Goal: Task Accomplishment & Management: Use online tool/utility

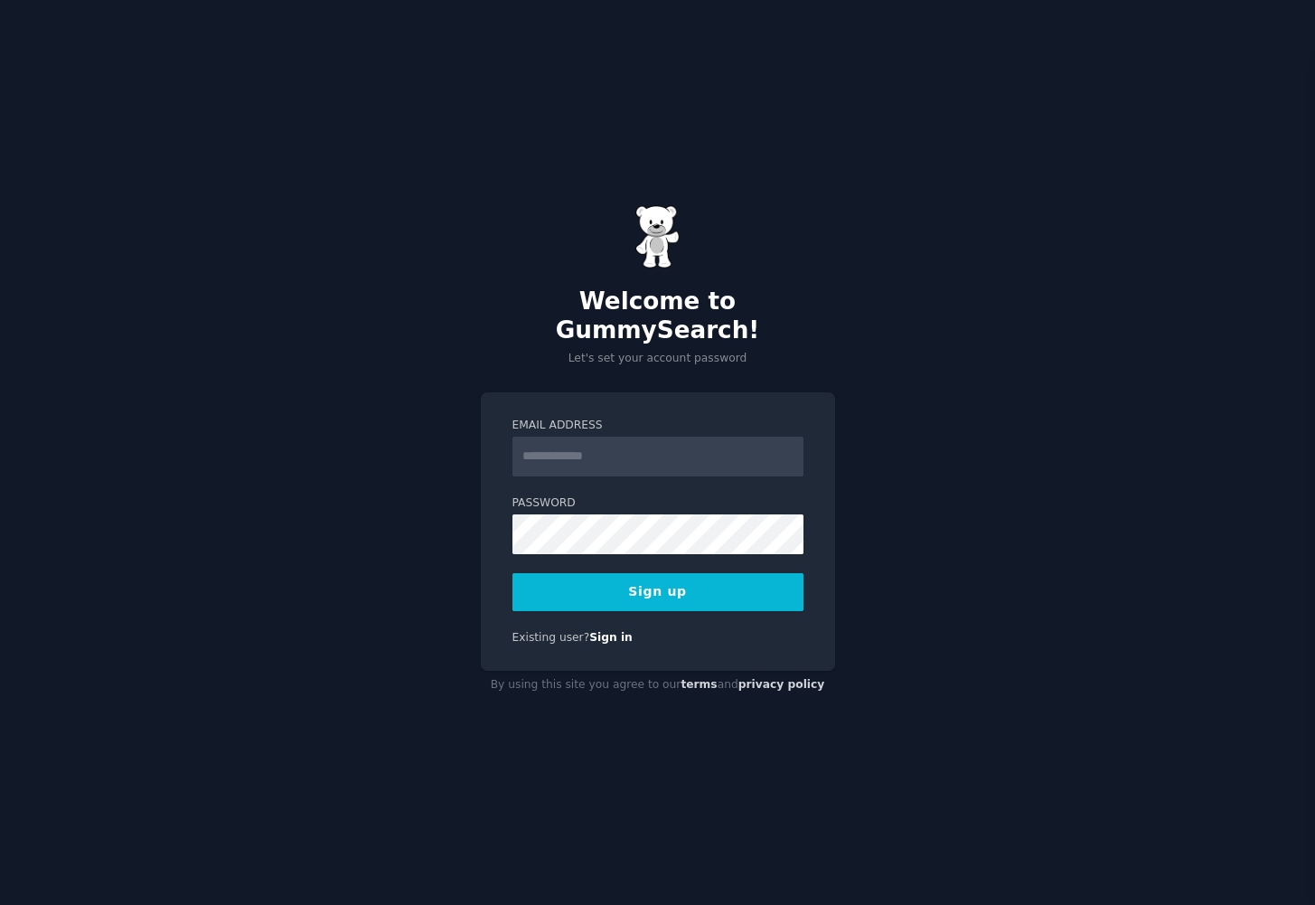
click at [608, 447] on input "Email Address" at bounding box center [658, 457] width 291 height 40
type input "**********"
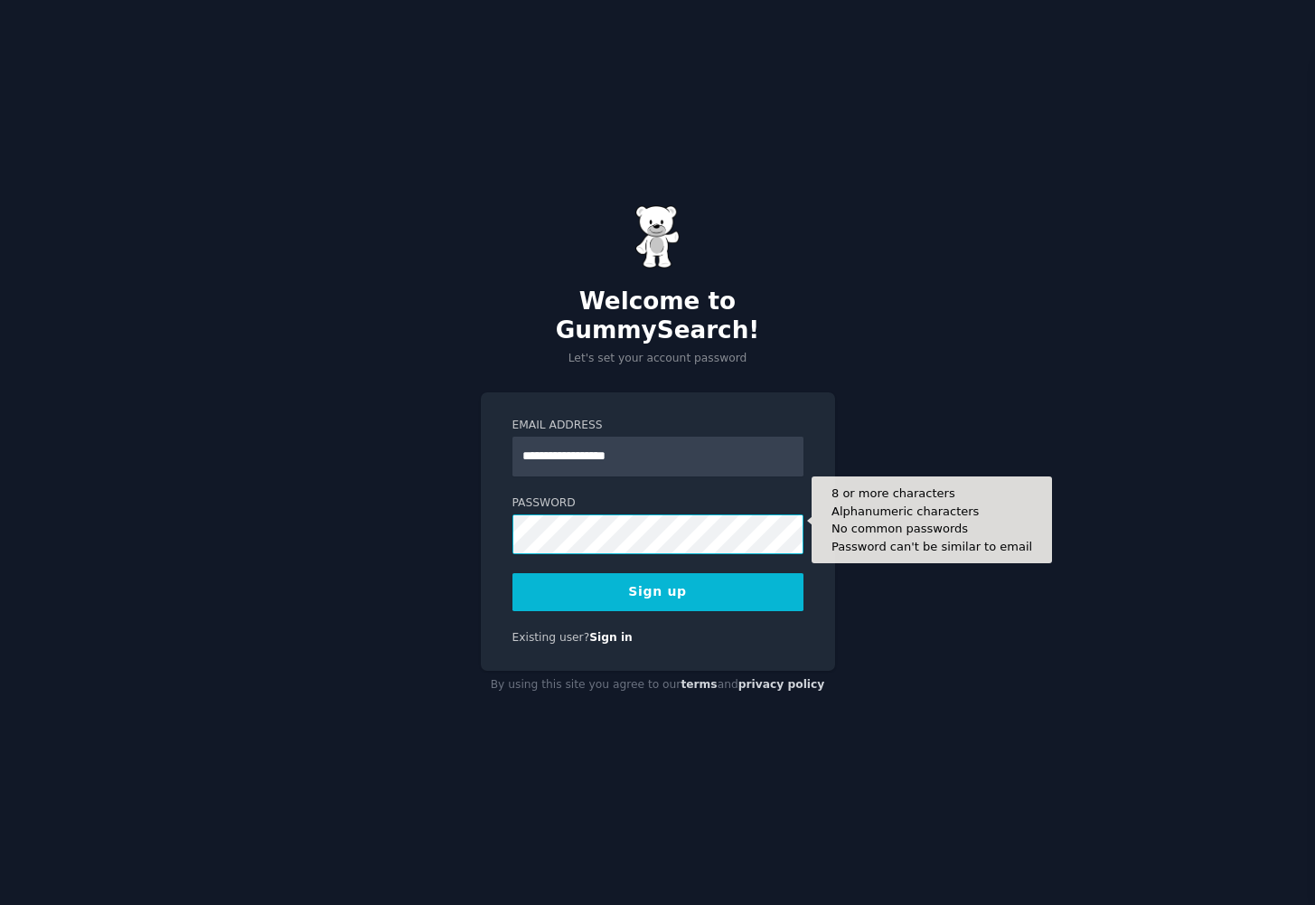
click at [513, 573] on button "Sign up" at bounding box center [658, 592] width 291 height 38
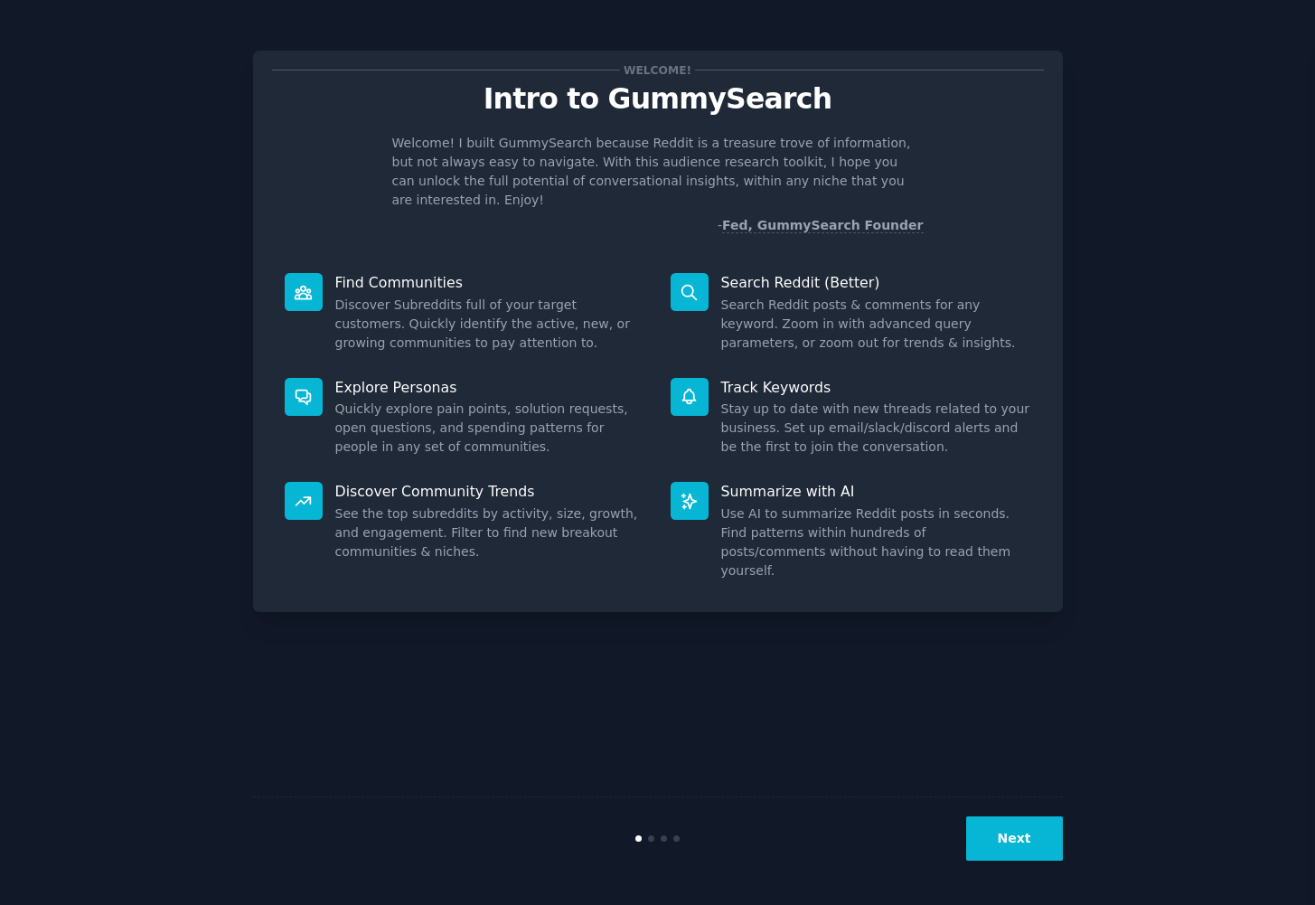
click at [1032, 824] on button "Next" at bounding box center [1014, 838] width 97 height 44
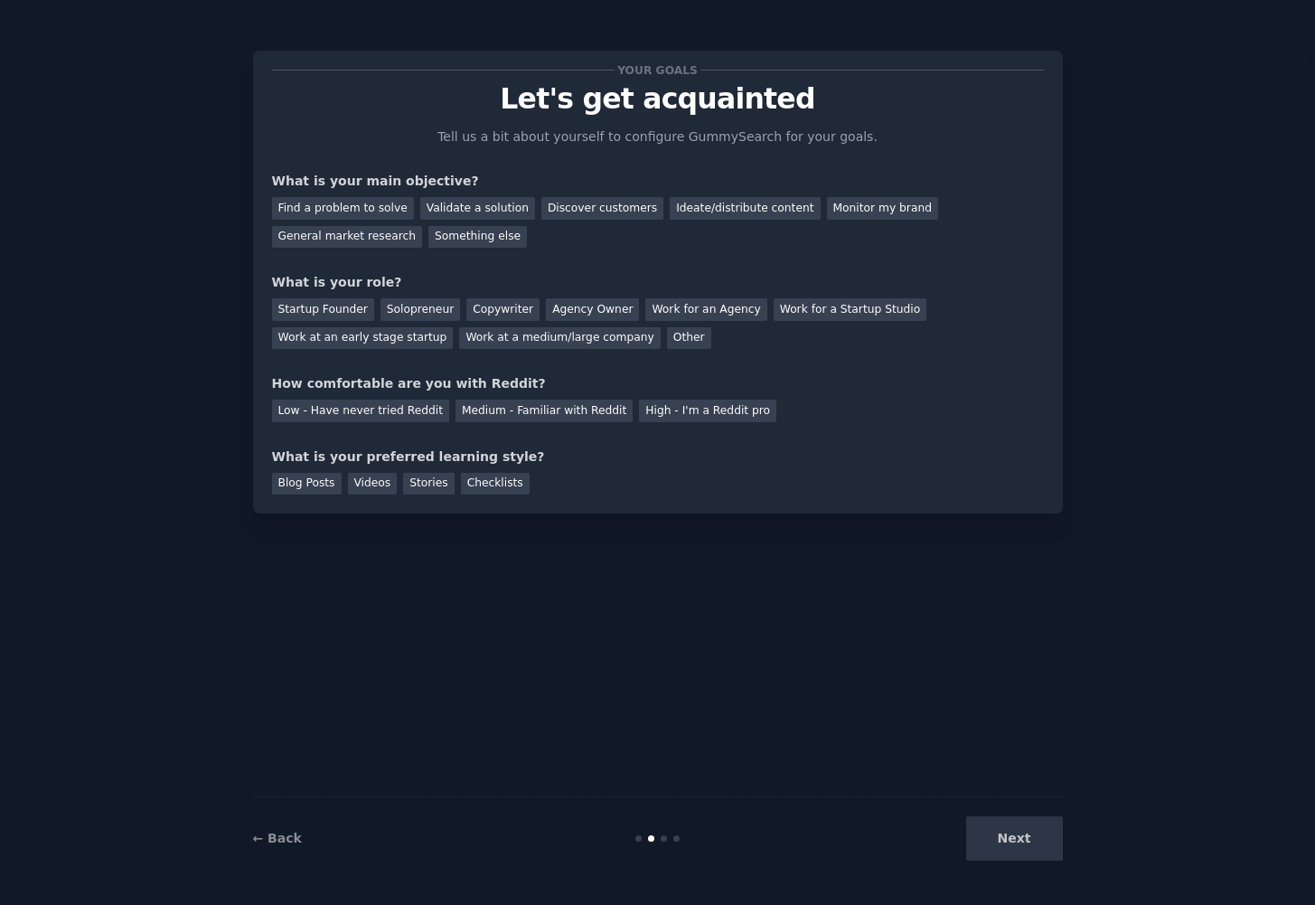
click at [1033, 829] on div "Next" at bounding box center [928, 838] width 270 height 44
click at [1014, 829] on div "Next" at bounding box center [928, 838] width 270 height 44
click at [344, 204] on div "Find a problem to solve" at bounding box center [343, 208] width 142 height 23
click at [1010, 837] on div "Next" at bounding box center [928, 838] width 270 height 44
click at [667, 337] on div "Other" at bounding box center [689, 338] width 44 height 23
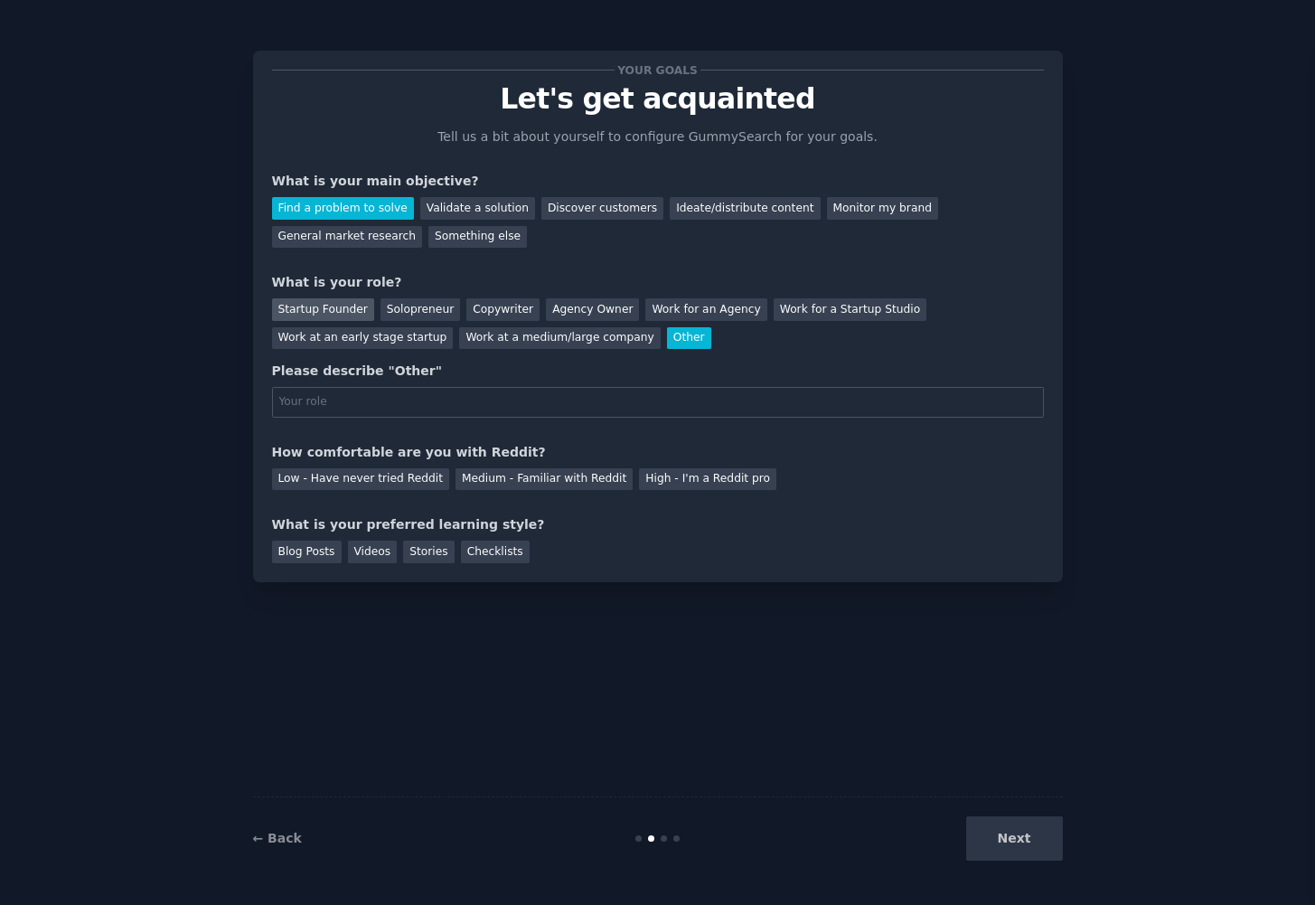
click at [324, 312] on div "Startup Founder" at bounding box center [323, 309] width 102 height 23
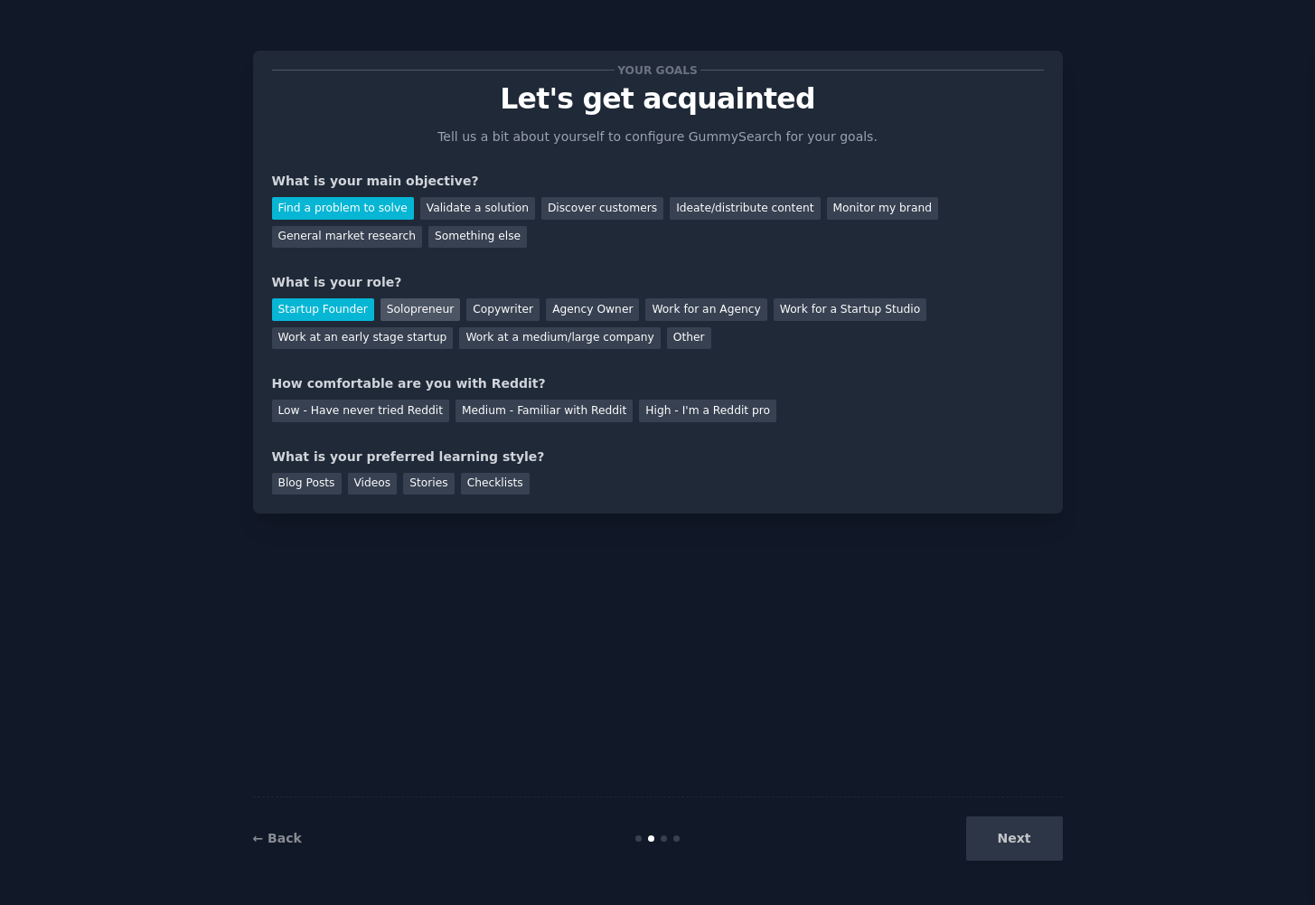
click at [400, 310] on div "Solopreneur" at bounding box center [421, 309] width 80 height 23
click at [297, 413] on div "Low - Have never tried Reddit" at bounding box center [360, 411] width 177 height 23
click at [310, 487] on div "Blog Posts" at bounding box center [307, 484] width 70 height 23
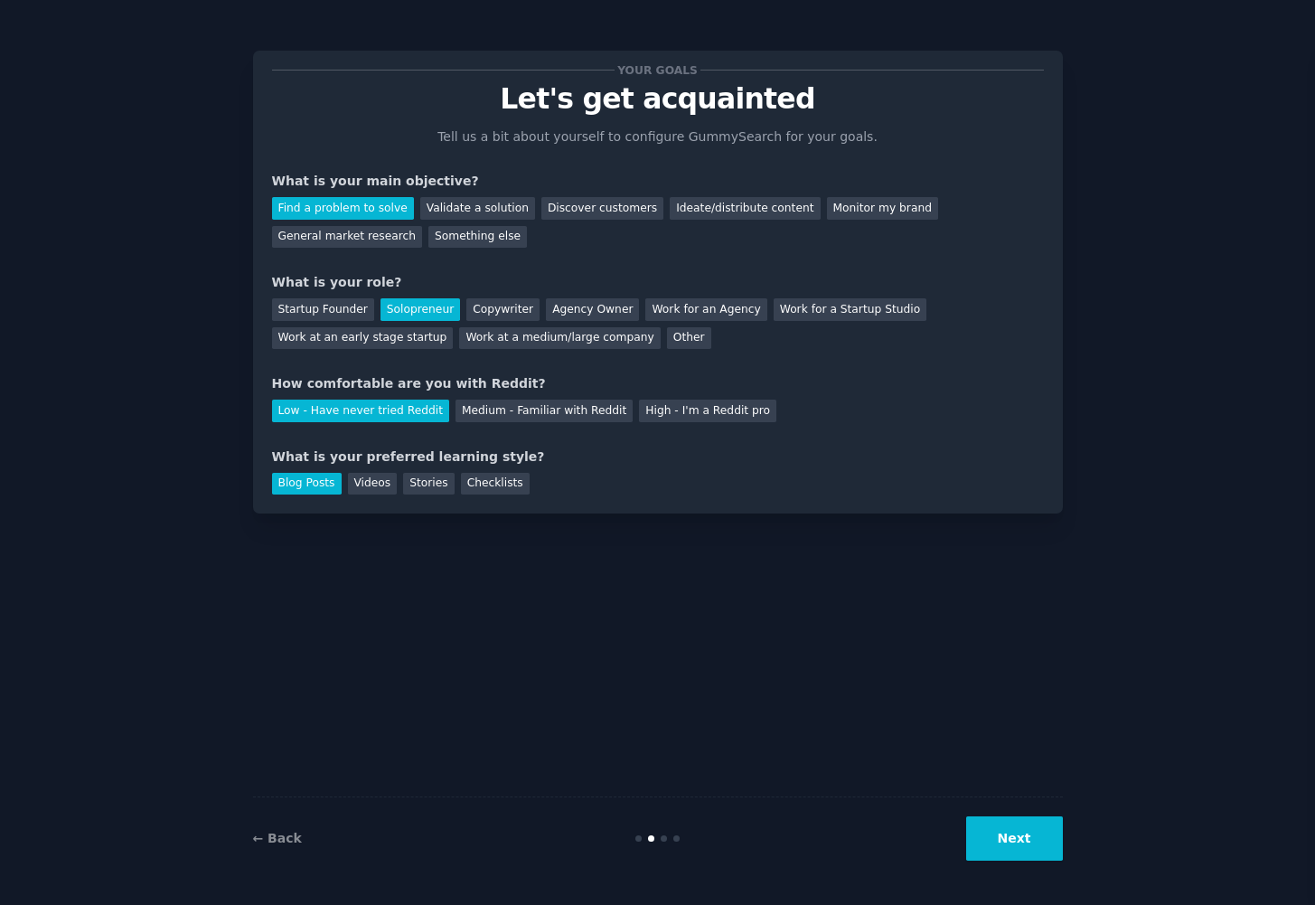
click at [1001, 834] on button "Next" at bounding box center [1014, 838] width 97 height 44
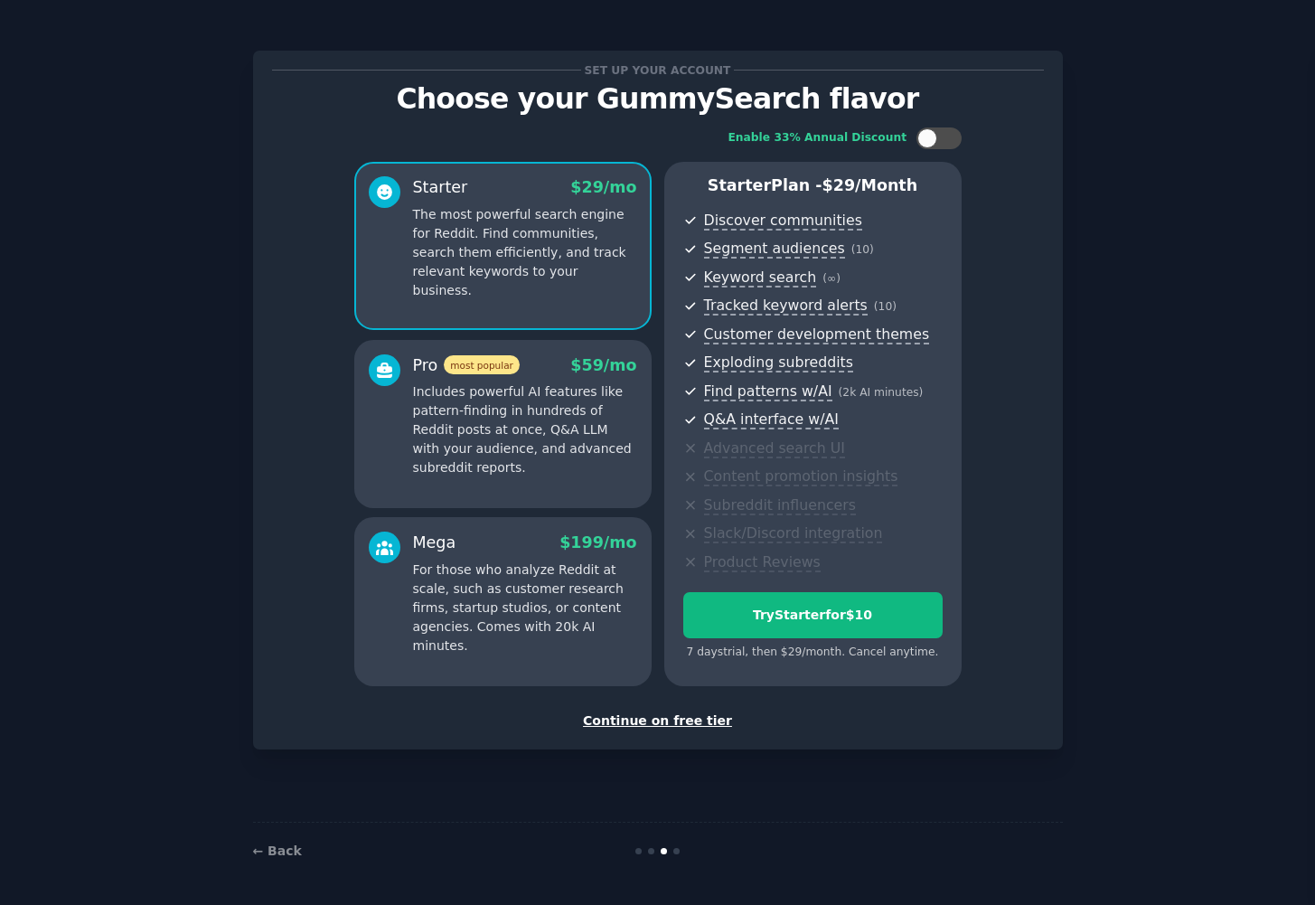
click at [670, 725] on div "Continue on free tier" at bounding box center [658, 720] width 772 height 19
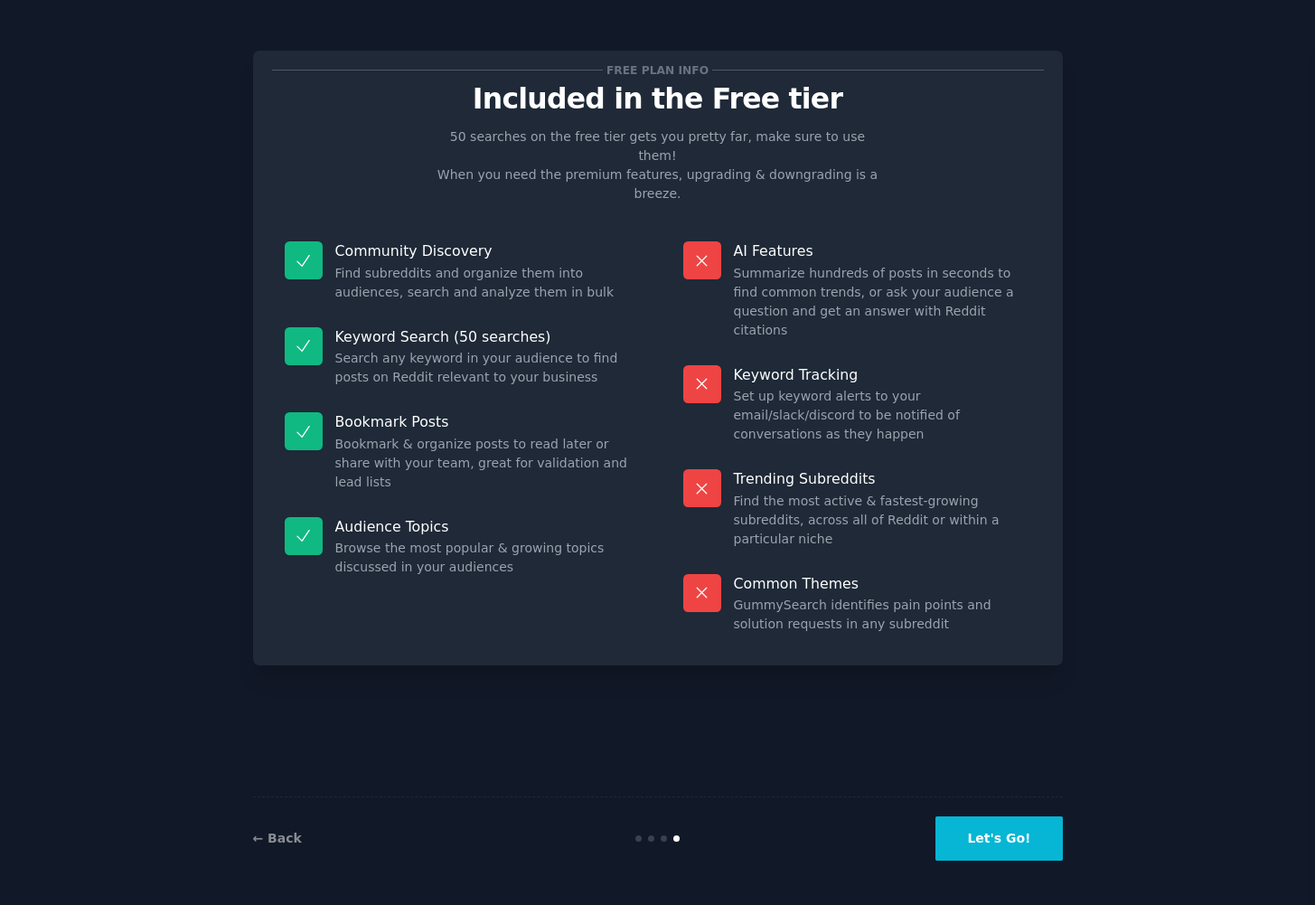
click at [1023, 856] on button "Let's Go!" at bounding box center [999, 838] width 127 height 44
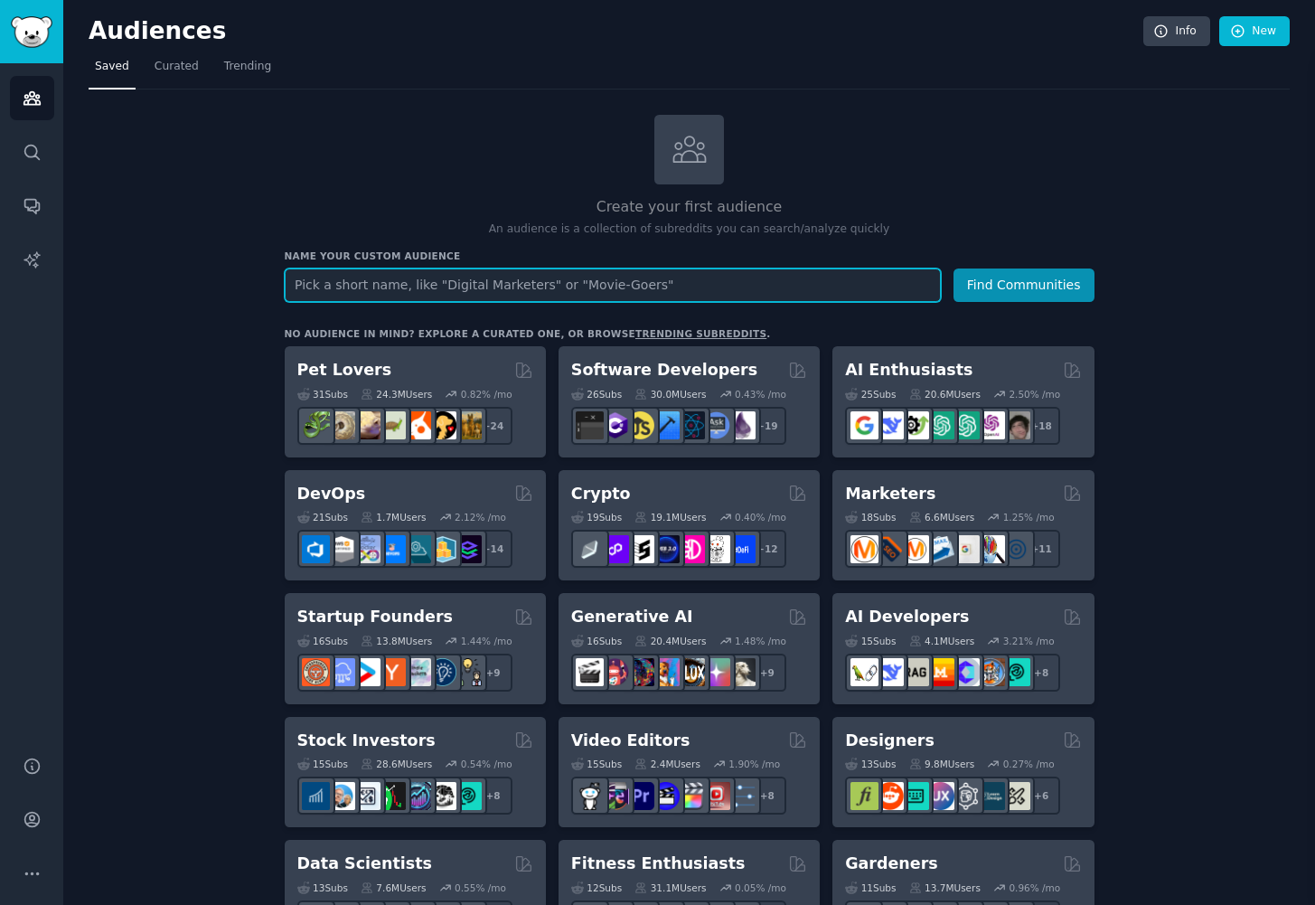
click at [489, 287] on input "text" at bounding box center [613, 284] width 656 height 33
type input "airbnb"
click at [954, 268] on button "Find Communities" at bounding box center [1024, 284] width 141 height 33
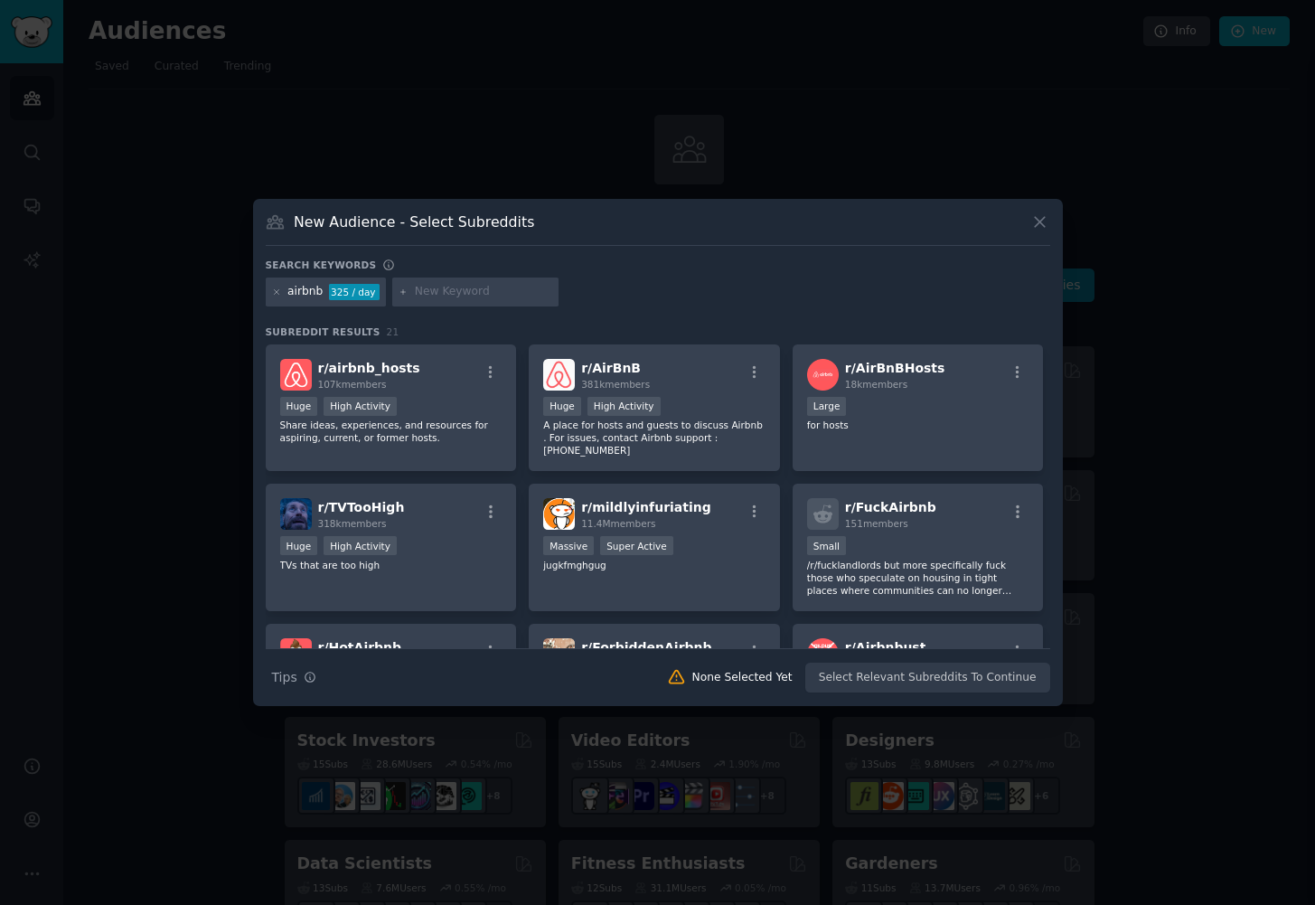
click at [1033, 219] on icon at bounding box center [1040, 221] width 19 height 19
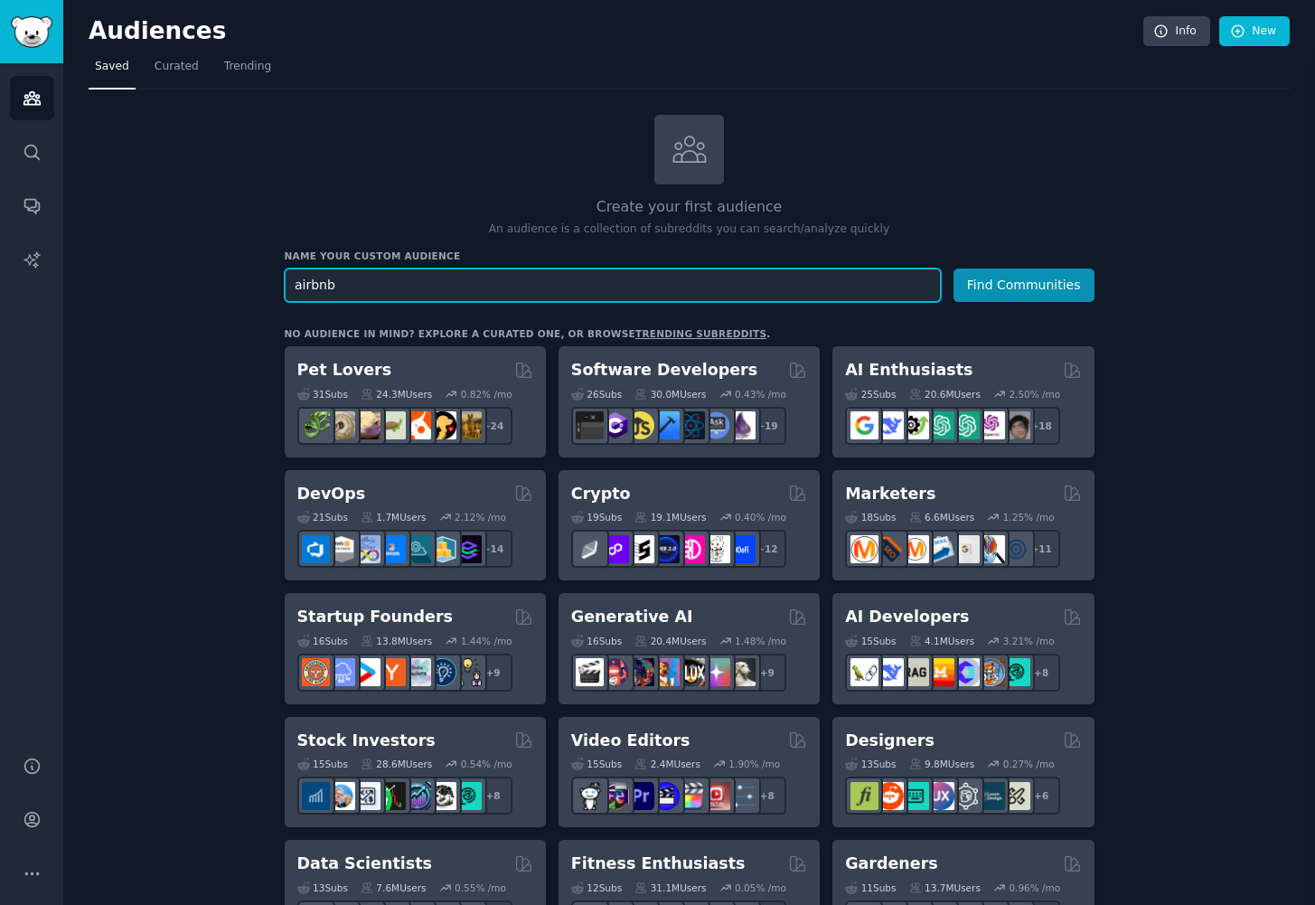
click at [477, 278] on input "airbnb" at bounding box center [613, 284] width 656 height 33
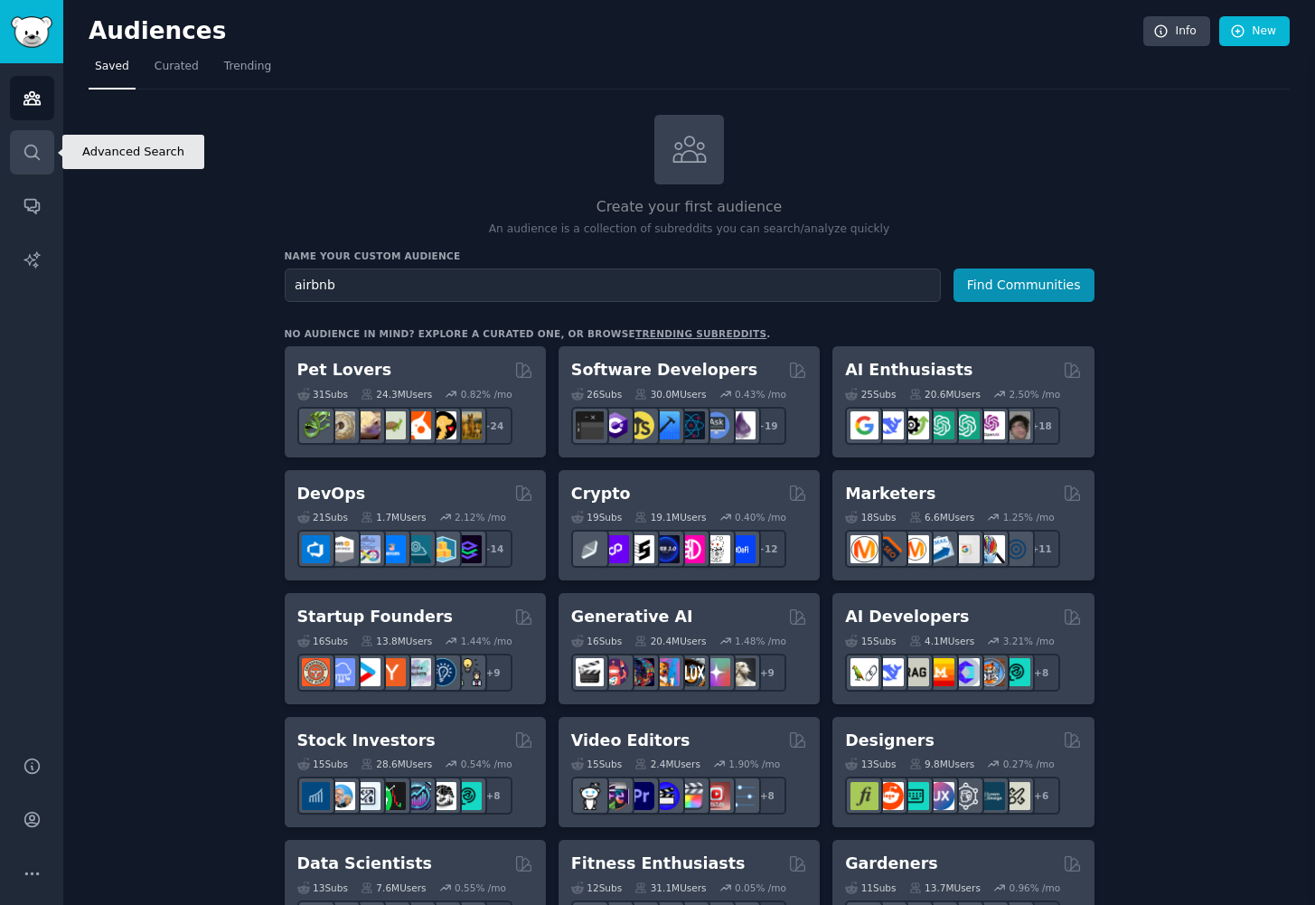
click at [25, 158] on icon "Sidebar" at bounding box center [32, 152] width 19 height 19
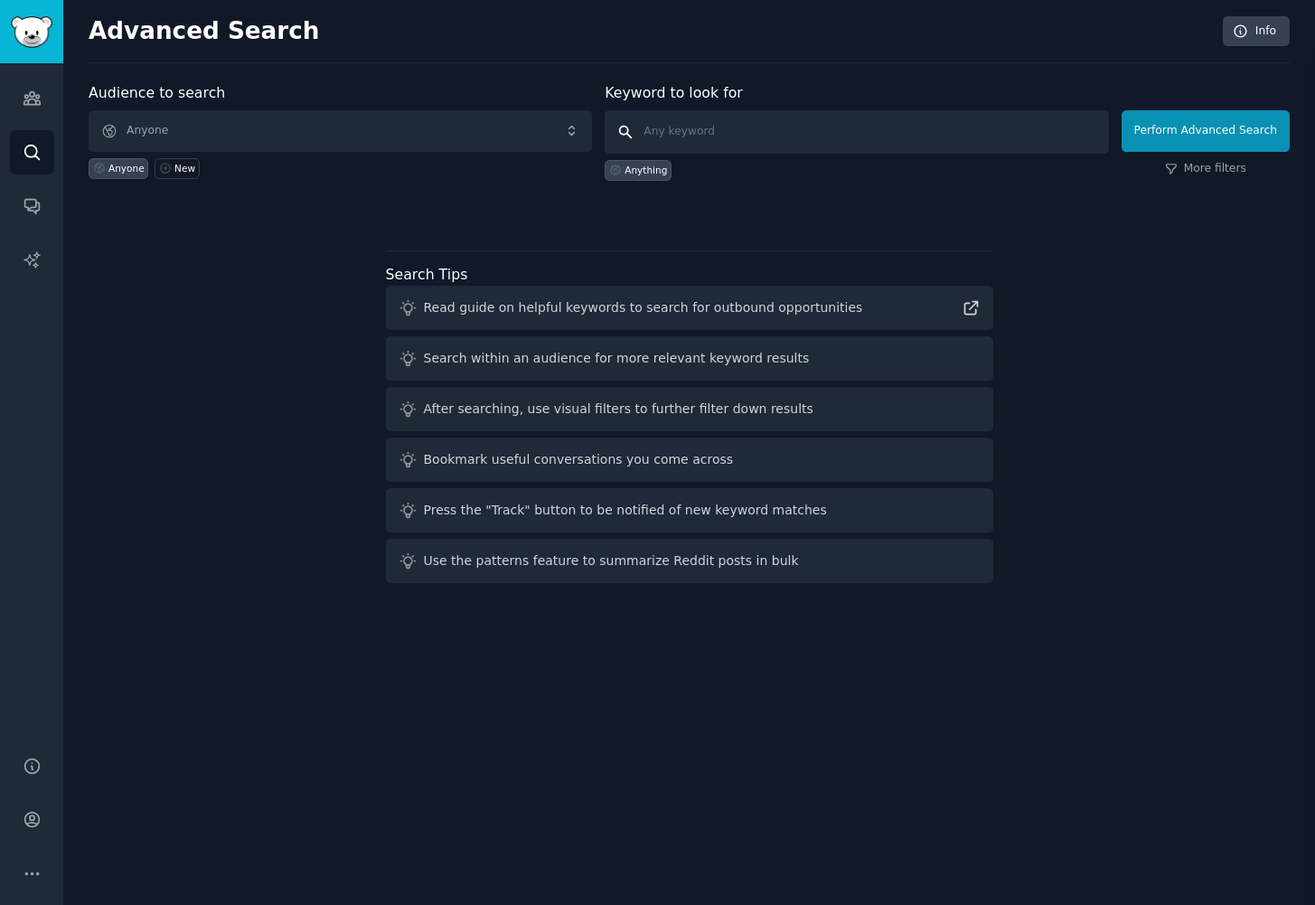
click at [730, 132] on input "text" at bounding box center [857, 131] width 504 height 43
type input "i would love someone to build this"
click button "Perform Advanced Search" at bounding box center [1206, 131] width 168 height 42
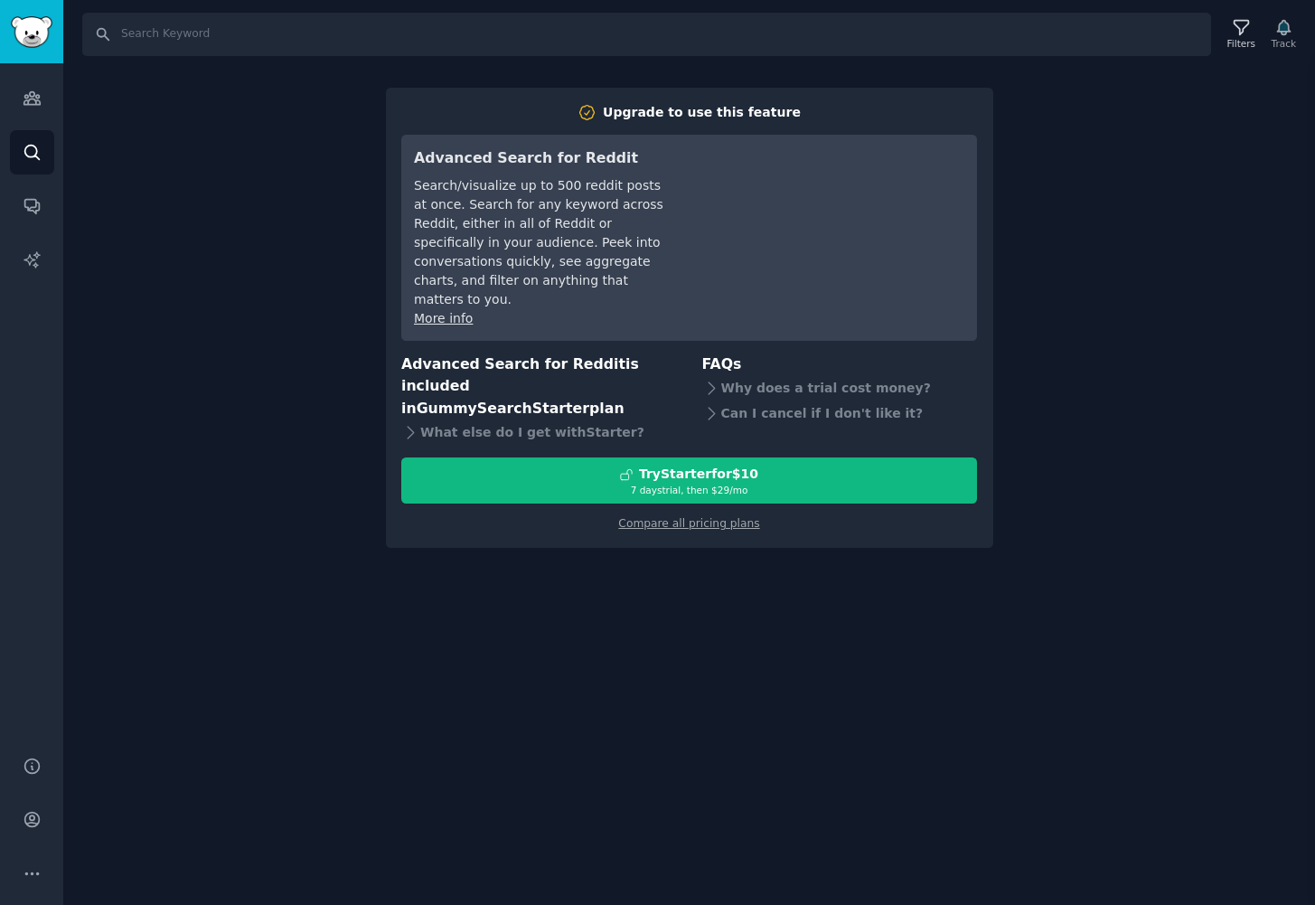
click at [1083, 300] on div "Search Filters Track Upgrade to use this feature Advanced Search for Reddit Sea…" at bounding box center [689, 452] width 1252 height 905
